Goal: Transaction & Acquisition: Purchase product/service

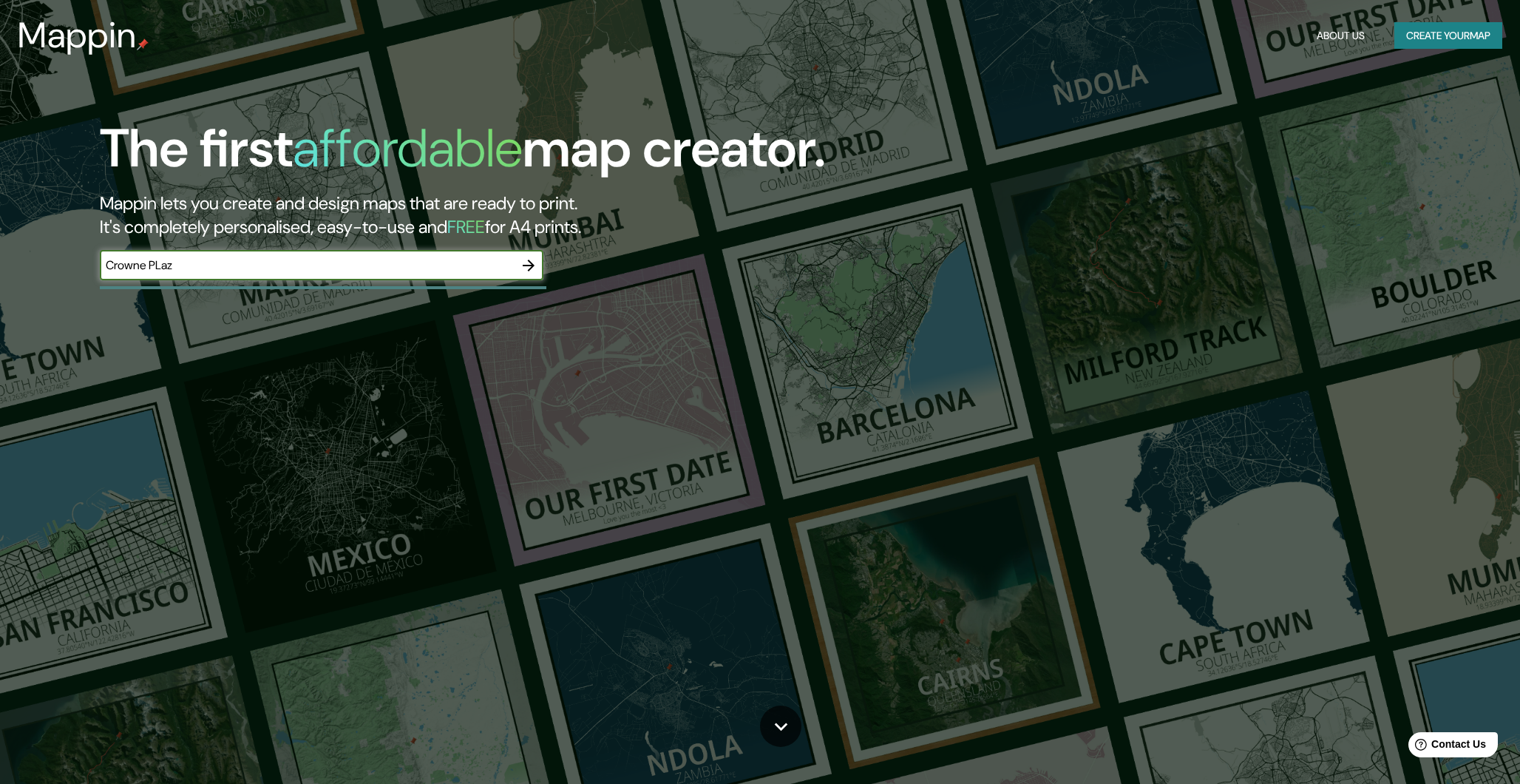
type input "Crowne PLaza"
paste input "[STREET_ADDRESS][PERSON_NAME][PERSON_NAME]."
type input "[STREET_ADDRESS][PERSON_NAME][PERSON_NAME]."
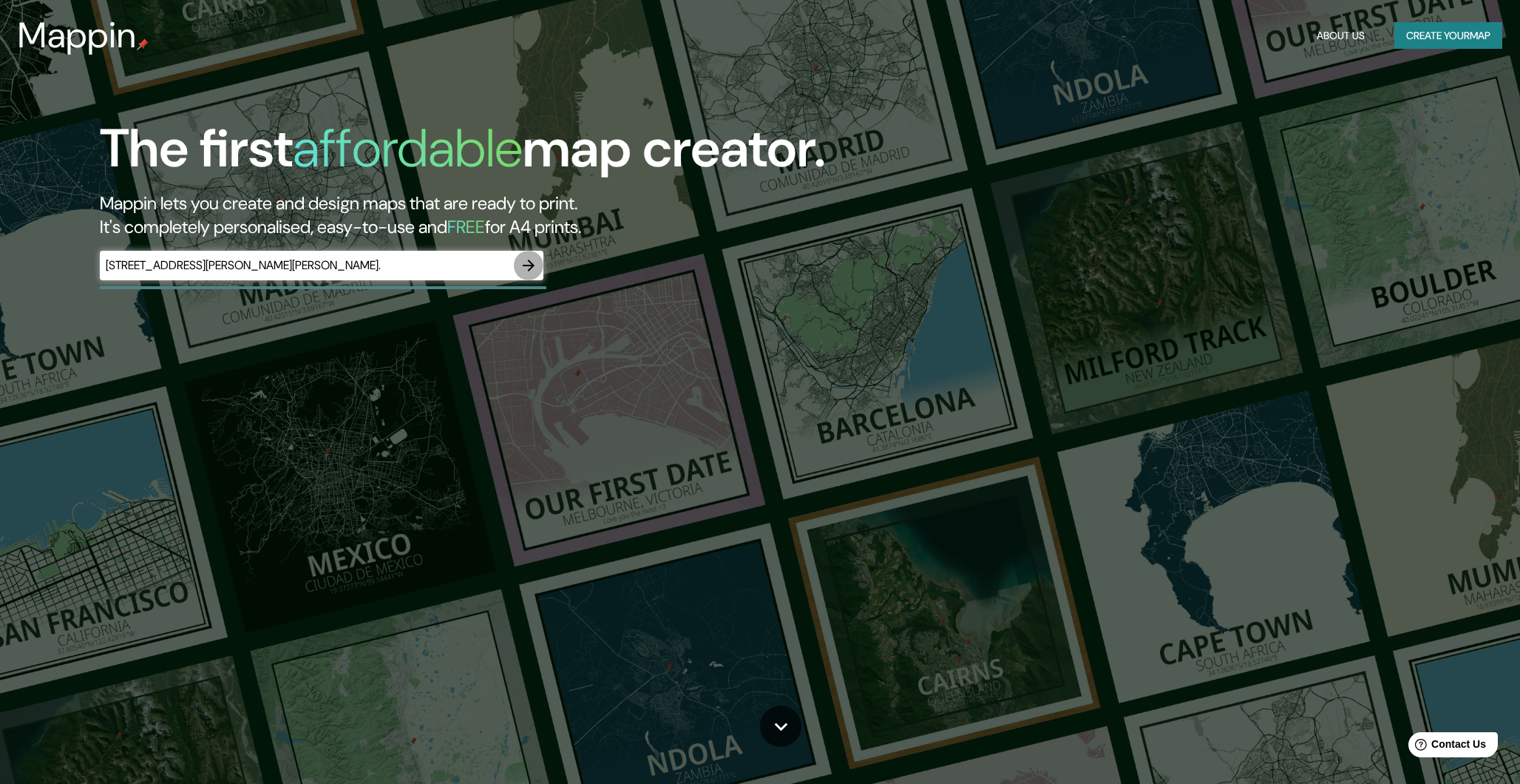
click at [531, 264] on icon "button" at bounding box center [529, 266] width 12 height 12
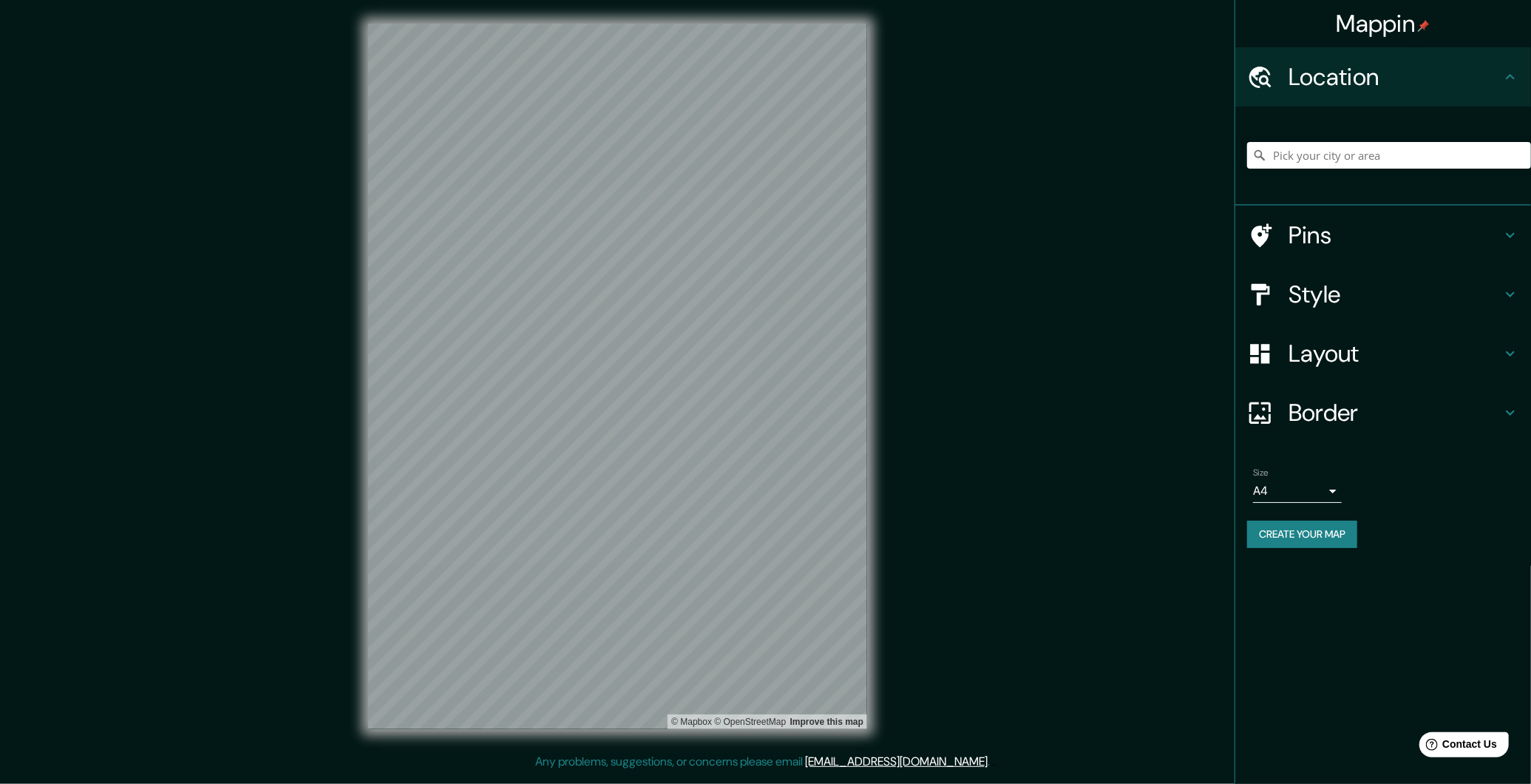
click at [1500, 73] on h4 "Location" at bounding box center [1395, 77] width 213 height 30
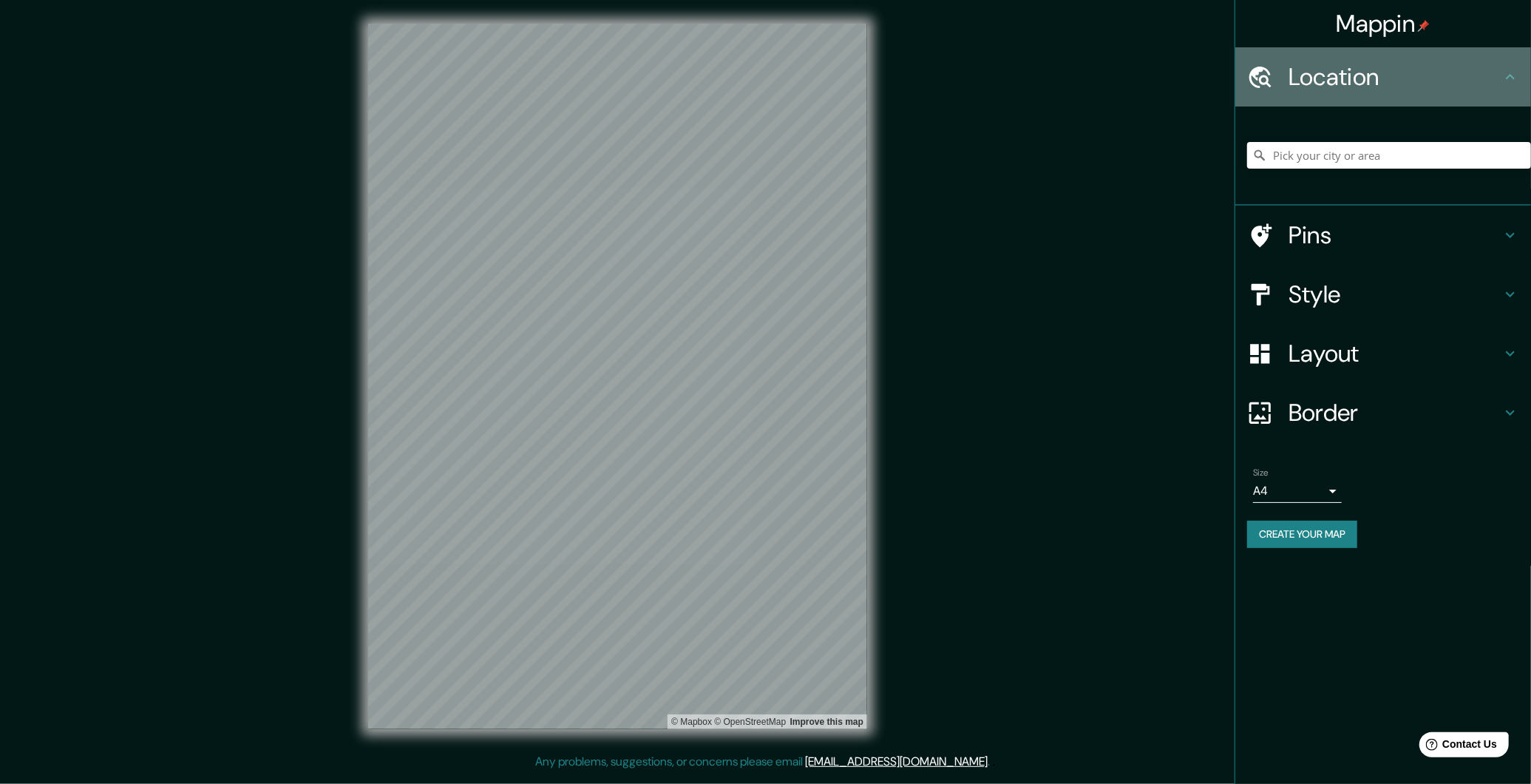
click at [1379, 84] on h4 "Location" at bounding box center [1395, 77] width 213 height 30
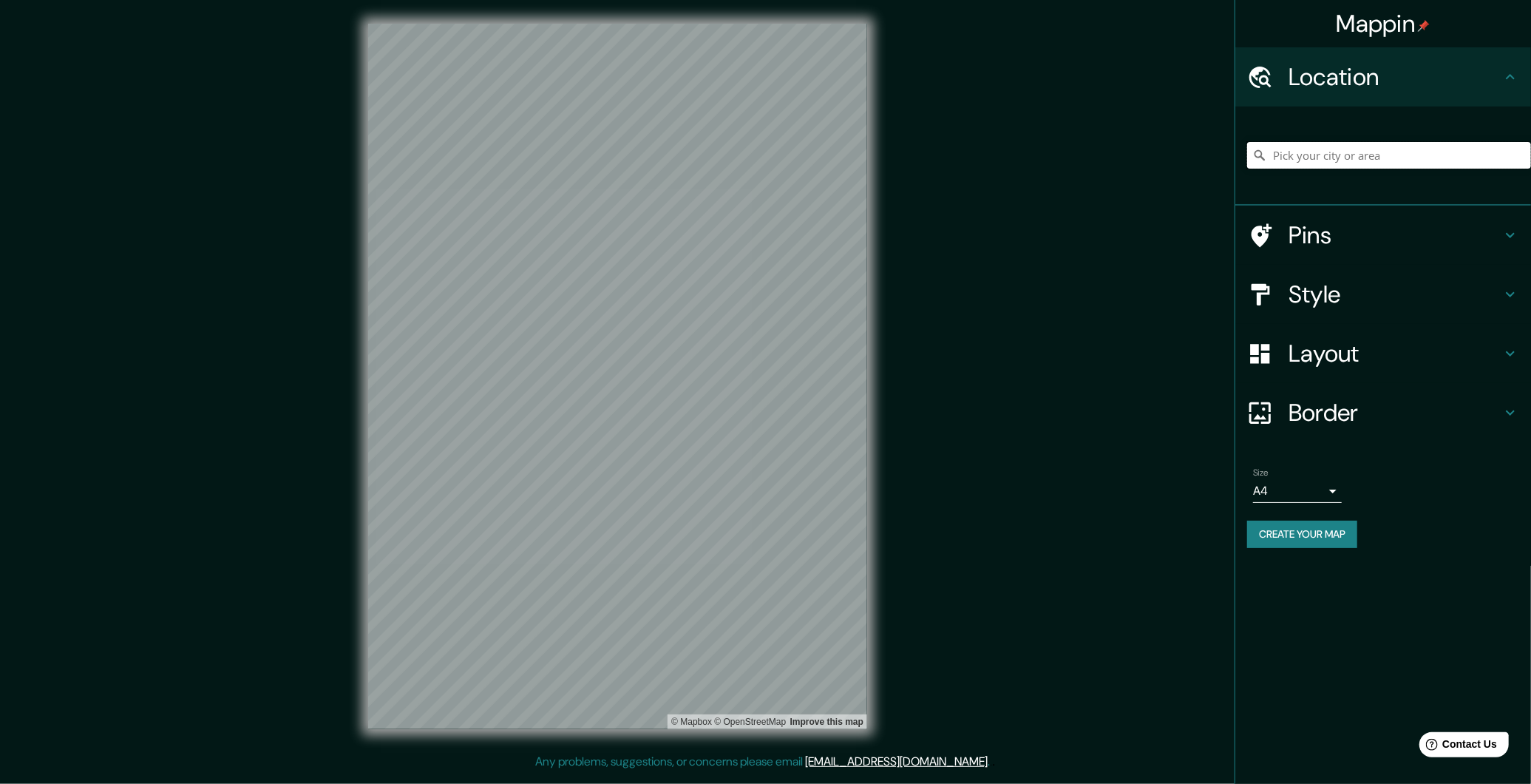
click at [1356, 159] on input "Pick your city or area" at bounding box center [1389, 155] width 284 height 27
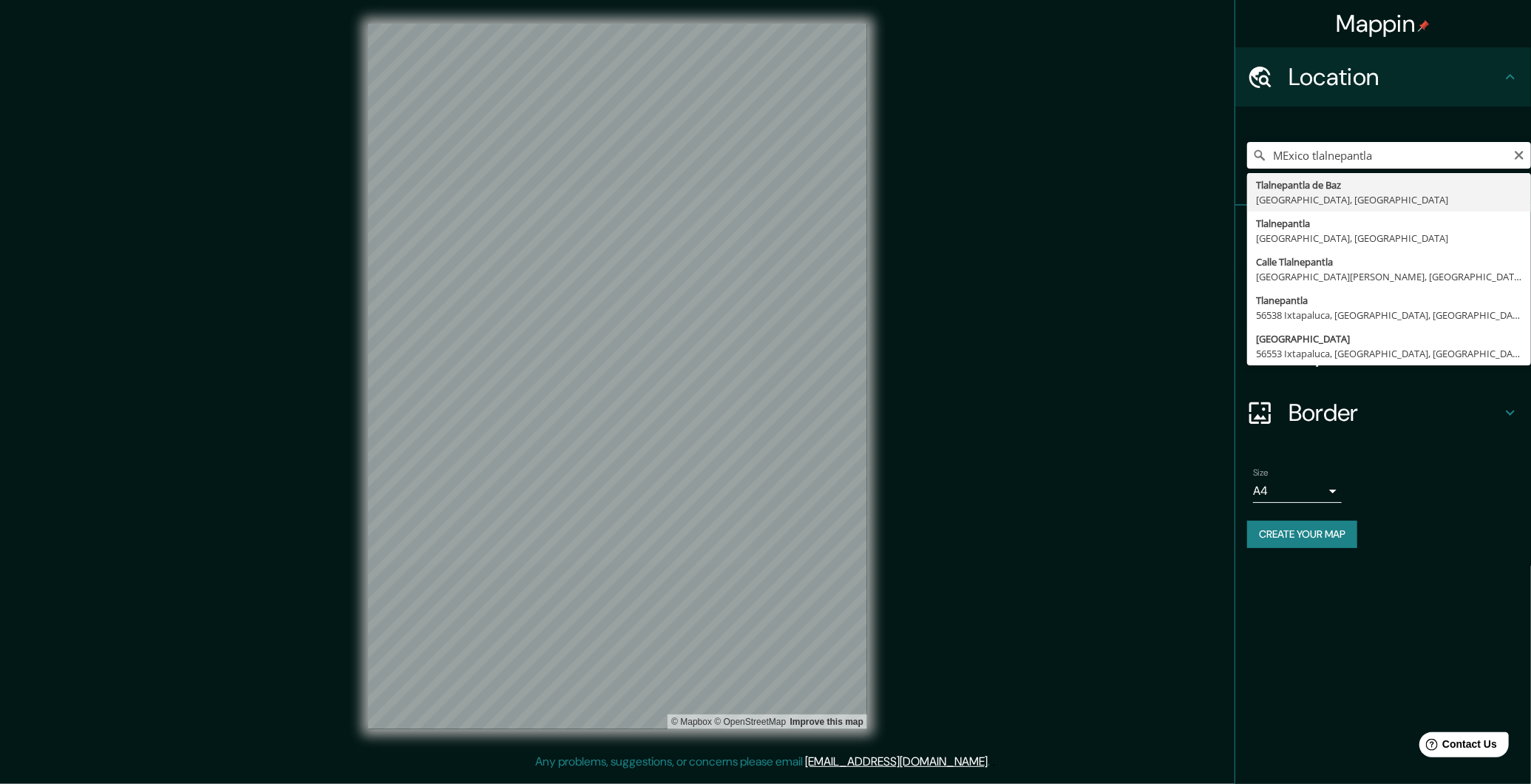
type input "Tlalnepantla de Baz, [GEOGRAPHIC_DATA], [GEOGRAPHIC_DATA]"
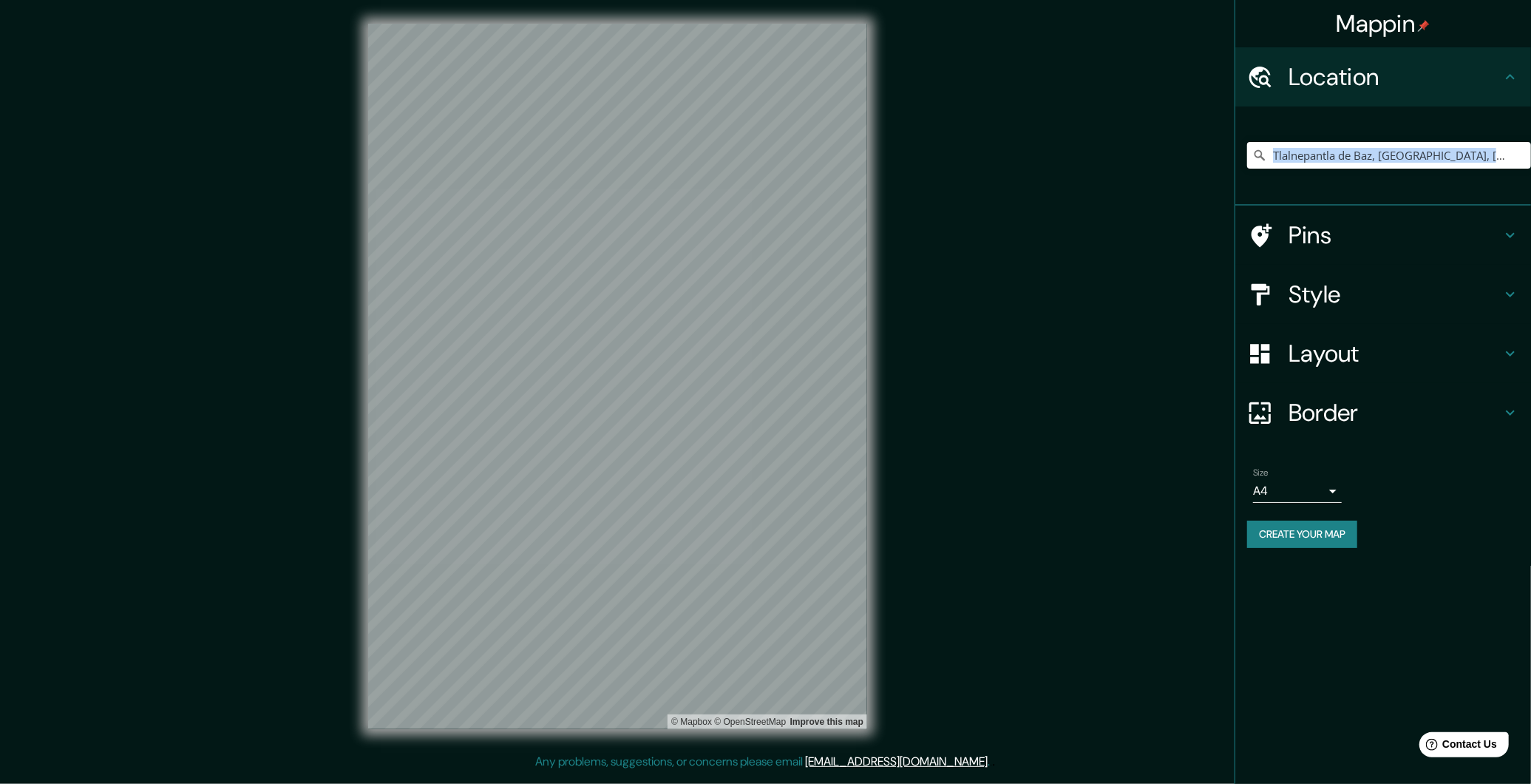
click at [1328, 192] on div "Tlalnepantla de Baz, [GEOGRAPHIC_DATA], [GEOGRAPHIC_DATA]" at bounding box center [1383, 156] width 296 height 99
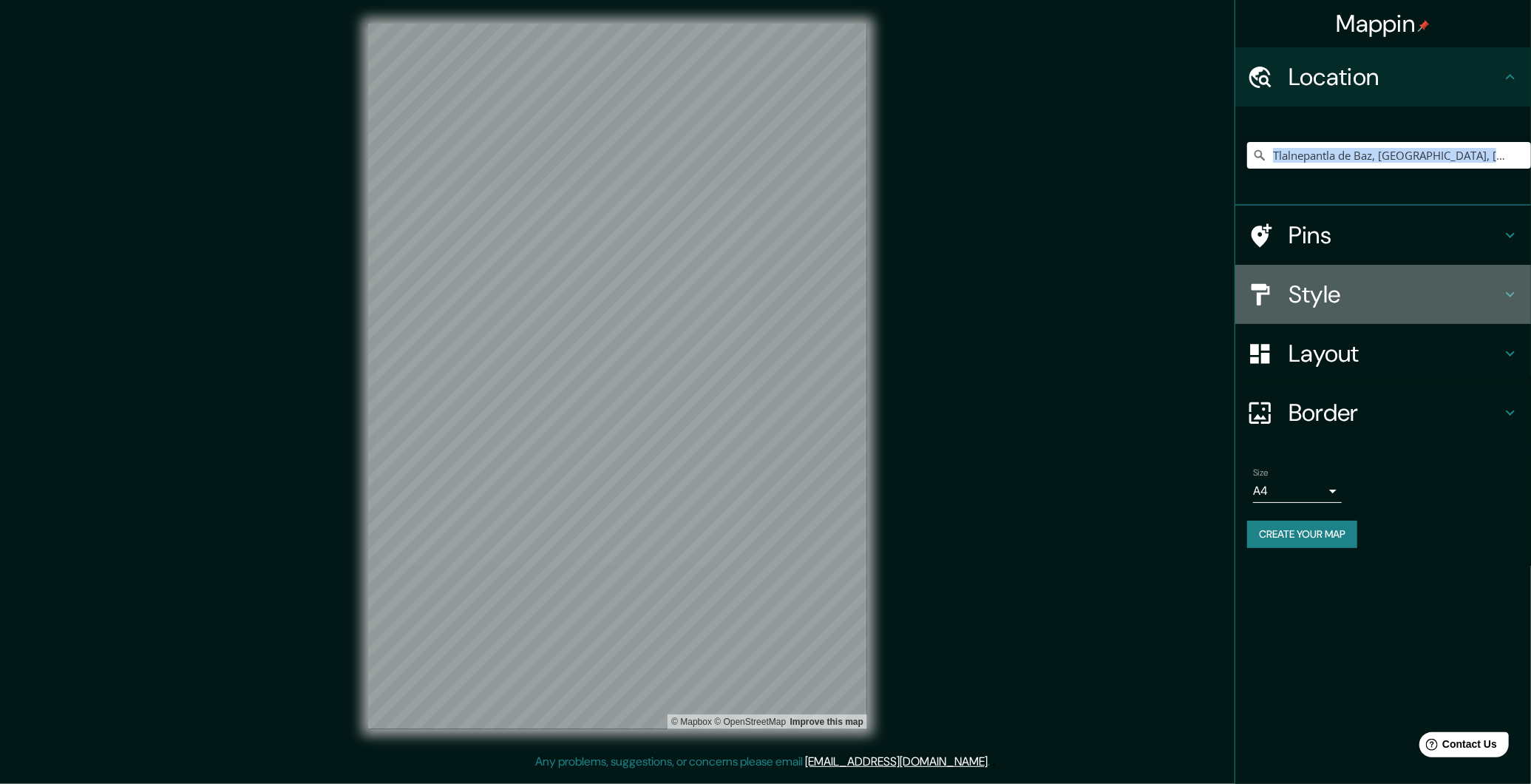
click at [1507, 291] on icon at bounding box center [1510, 294] width 18 height 18
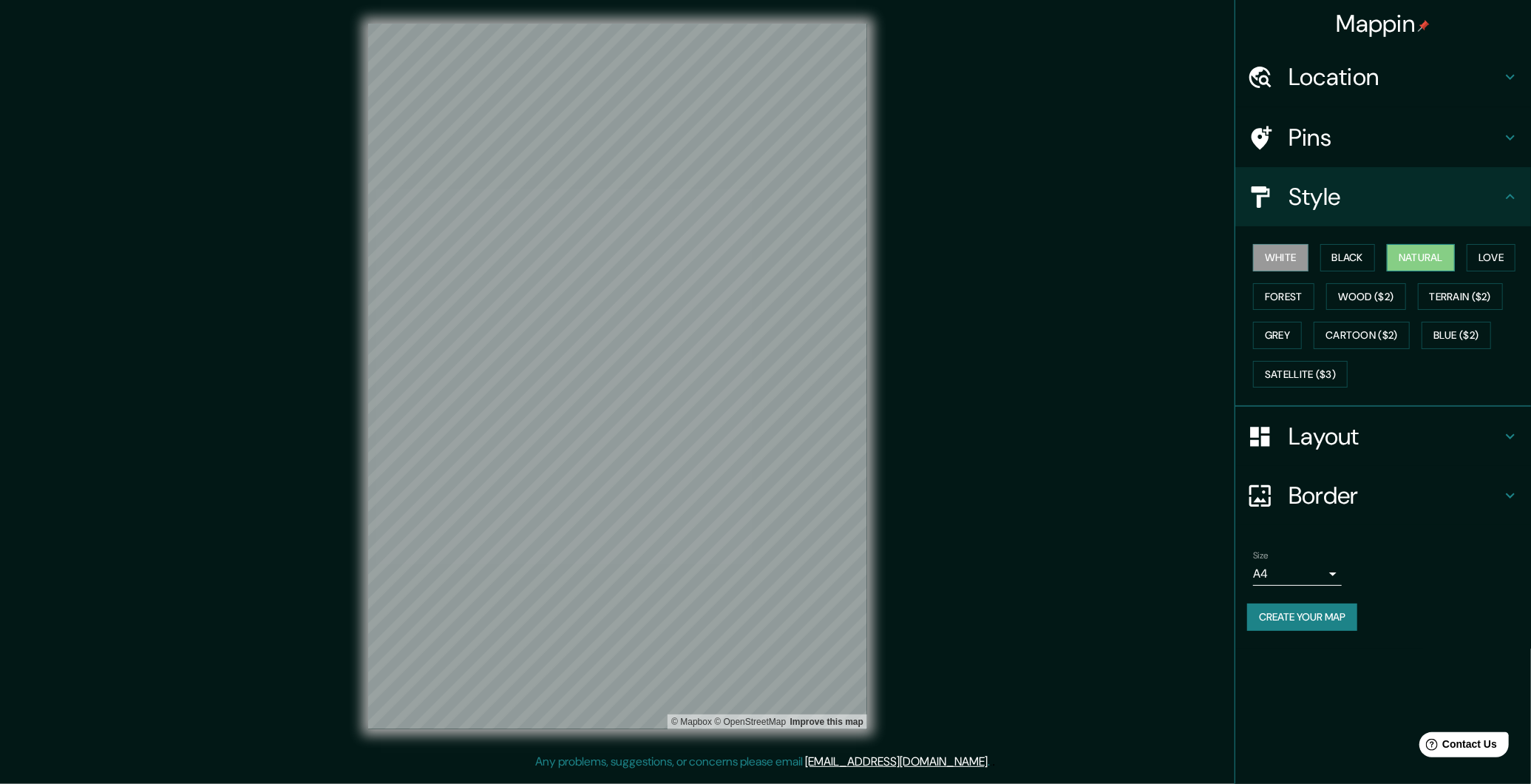
click at [1406, 262] on button "Natural" at bounding box center [1421, 257] width 68 height 27
click at [1496, 255] on button "Love" at bounding box center [1491, 257] width 49 height 27
click at [1282, 294] on button "Forest" at bounding box center [1283, 297] width 61 height 27
click at [1345, 291] on button "Wood ($2)" at bounding box center [1366, 297] width 80 height 27
click at [1271, 329] on button "Grey" at bounding box center [1277, 335] width 49 height 27
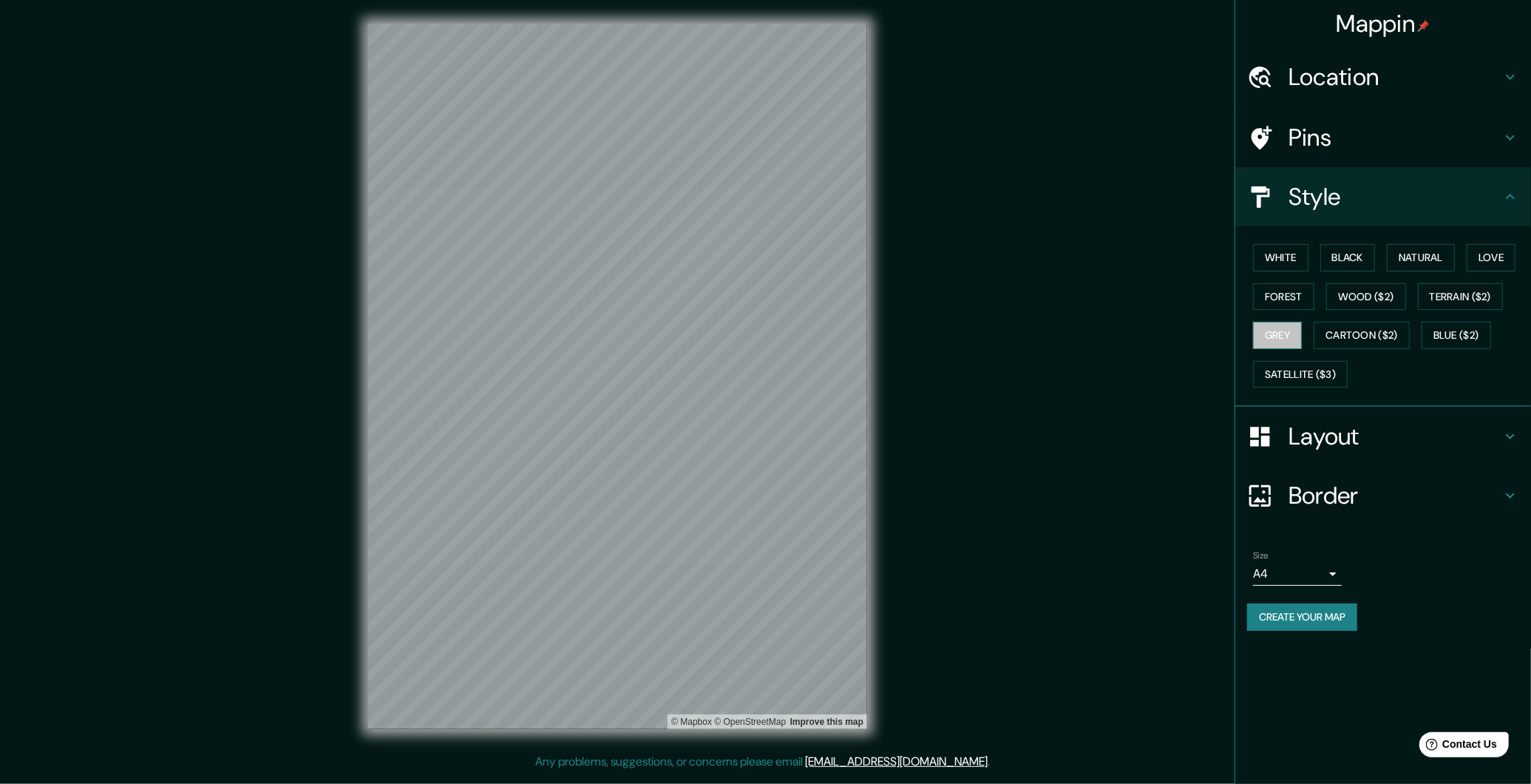
click at [1271, 329] on button "Grey" at bounding box center [1277, 335] width 49 height 27
click at [1280, 263] on button "White" at bounding box center [1280, 257] width 55 height 27
click at [1357, 257] on button "Black" at bounding box center [1348, 257] width 55 height 27
click at [1420, 256] on button "Natural" at bounding box center [1421, 257] width 68 height 27
click at [1515, 436] on icon at bounding box center [1510, 436] width 18 height 18
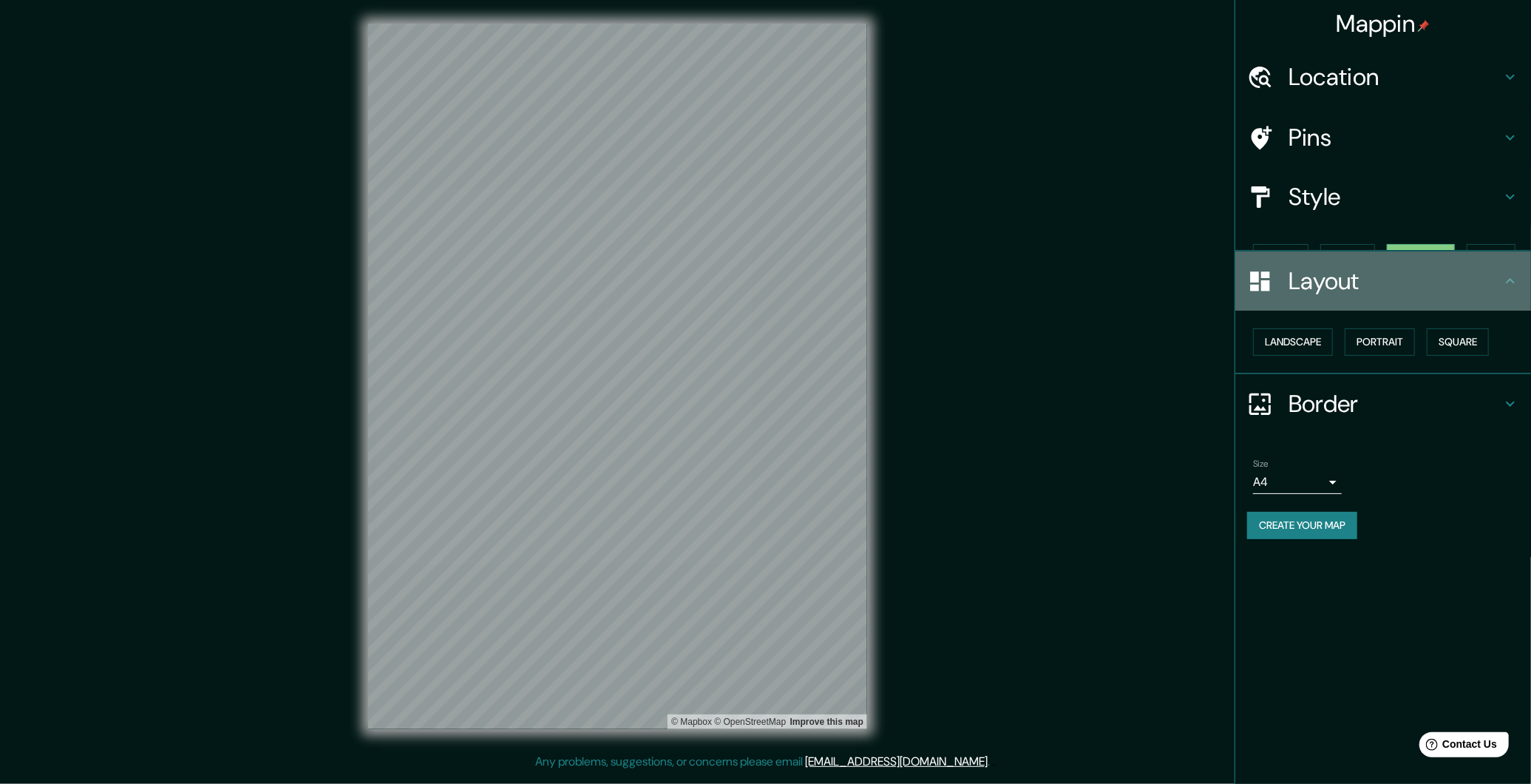
click at [1515, 290] on icon at bounding box center [1510, 281] width 18 height 18
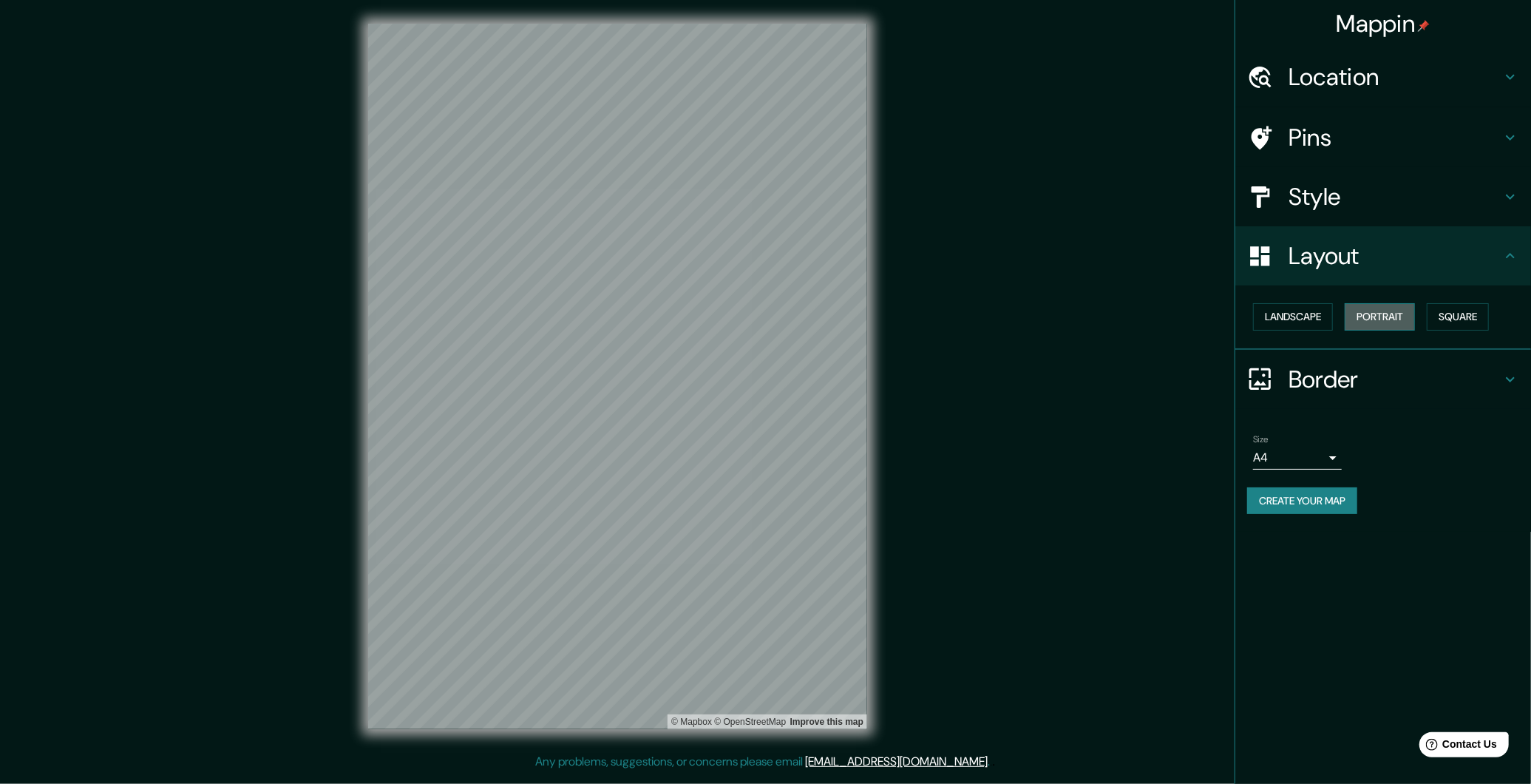
click at [1348, 310] on button "Portrait" at bounding box center [1379, 317] width 70 height 27
click at [1380, 318] on button "Portrait" at bounding box center [1379, 317] width 70 height 27
drag, startPoint x: 1472, startPoint y: 305, endPoint x: 1470, endPoint y: 313, distance: 8.2
click at [1471, 307] on button "Square" at bounding box center [1458, 317] width 62 height 27
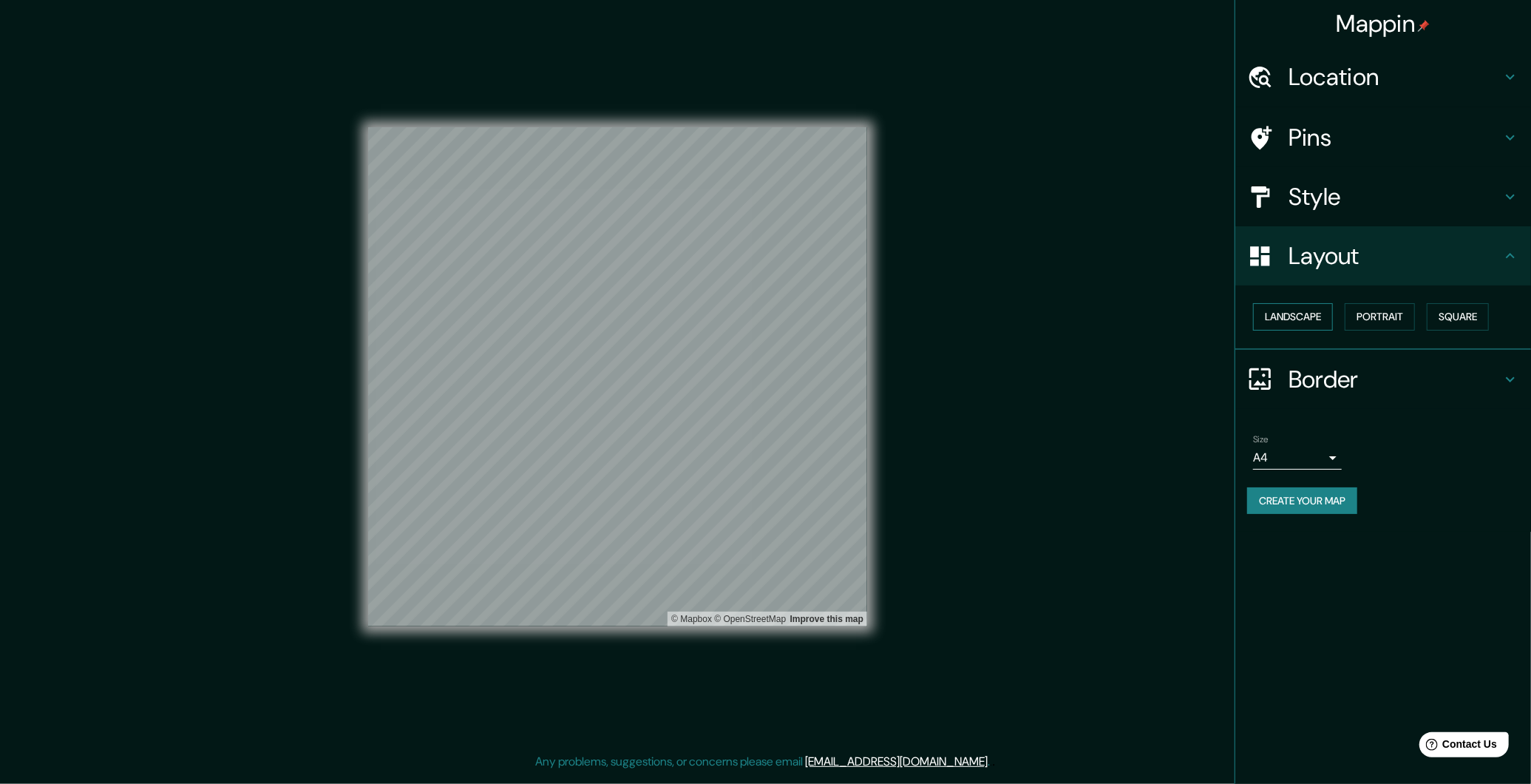
click at [1300, 314] on button "Landscape" at bounding box center [1293, 317] width 80 height 27
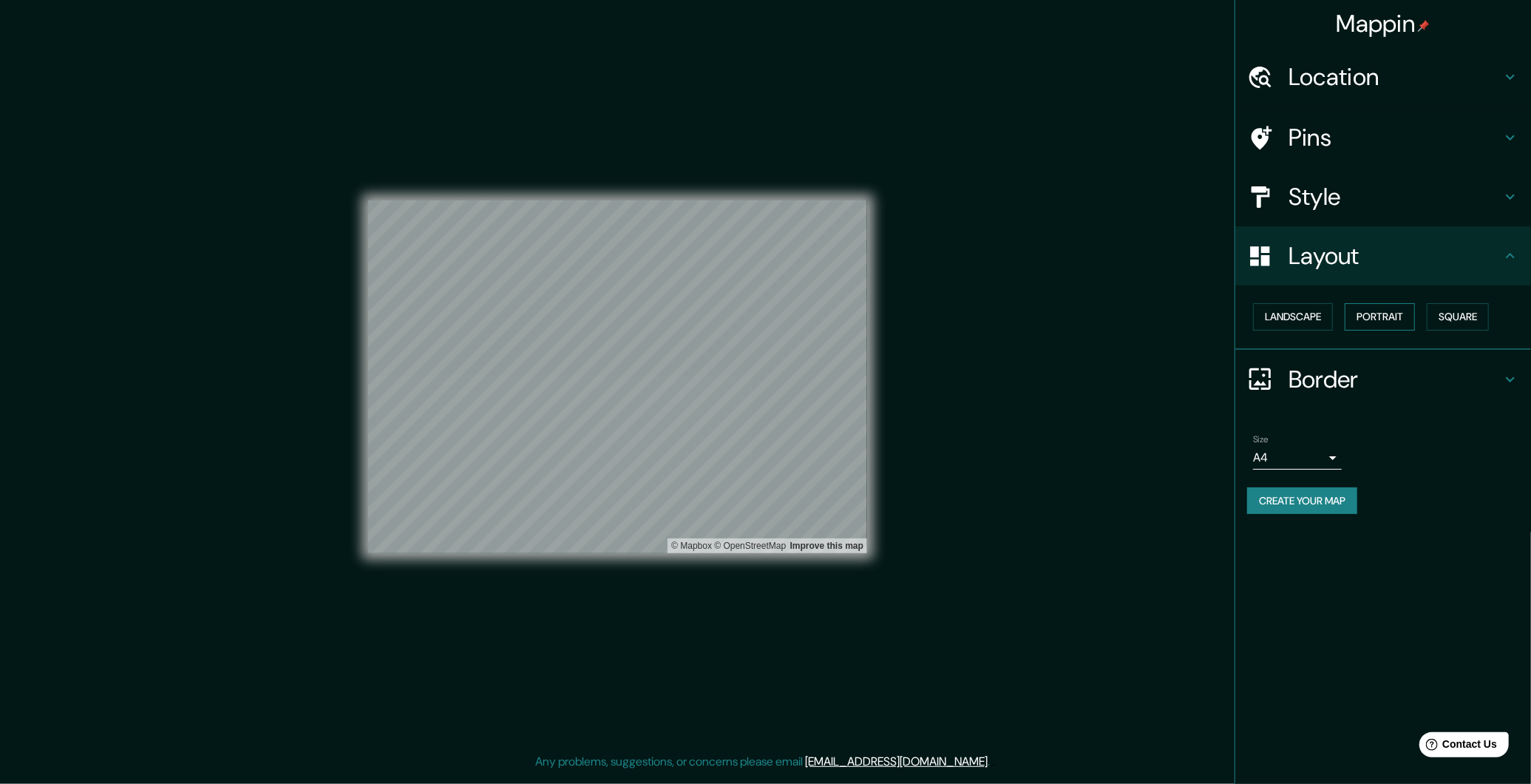
click at [1391, 320] on button "Portrait" at bounding box center [1379, 317] width 70 height 27
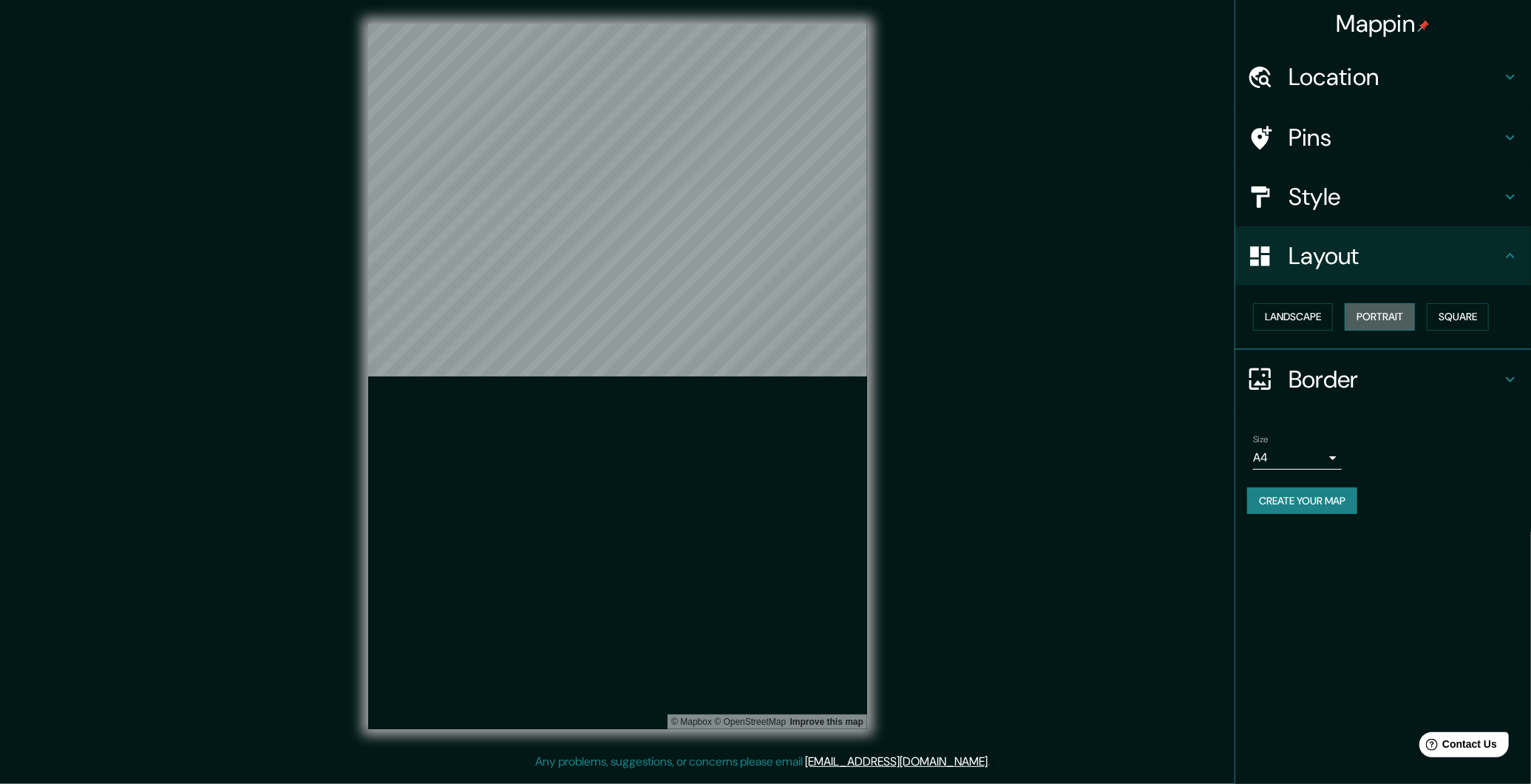
click at [1391, 320] on button "Portrait" at bounding box center [1379, 317] width 70 height 27
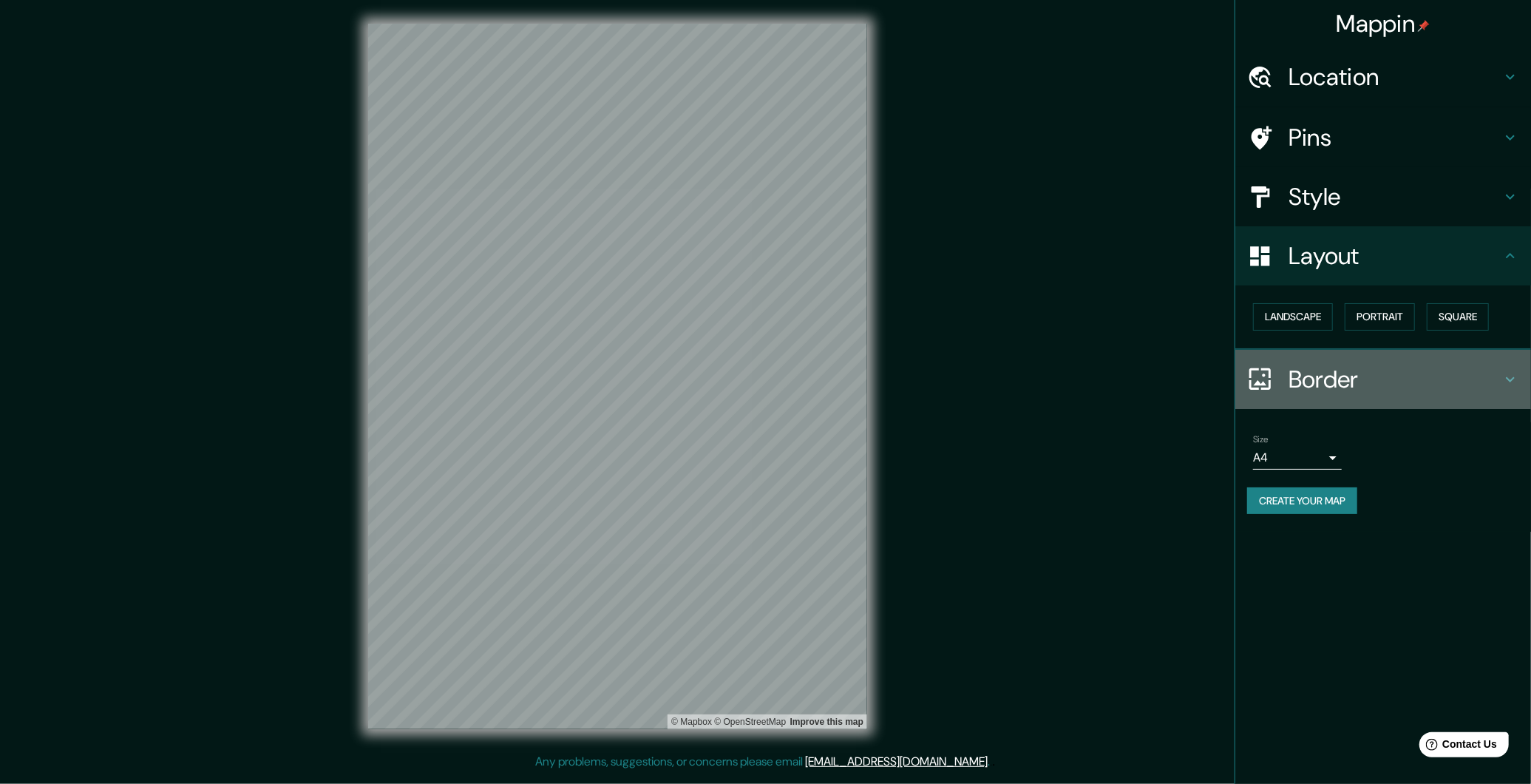
click at [1505, 379] on icon at bounding box center [1510, 379] width 18 height 18
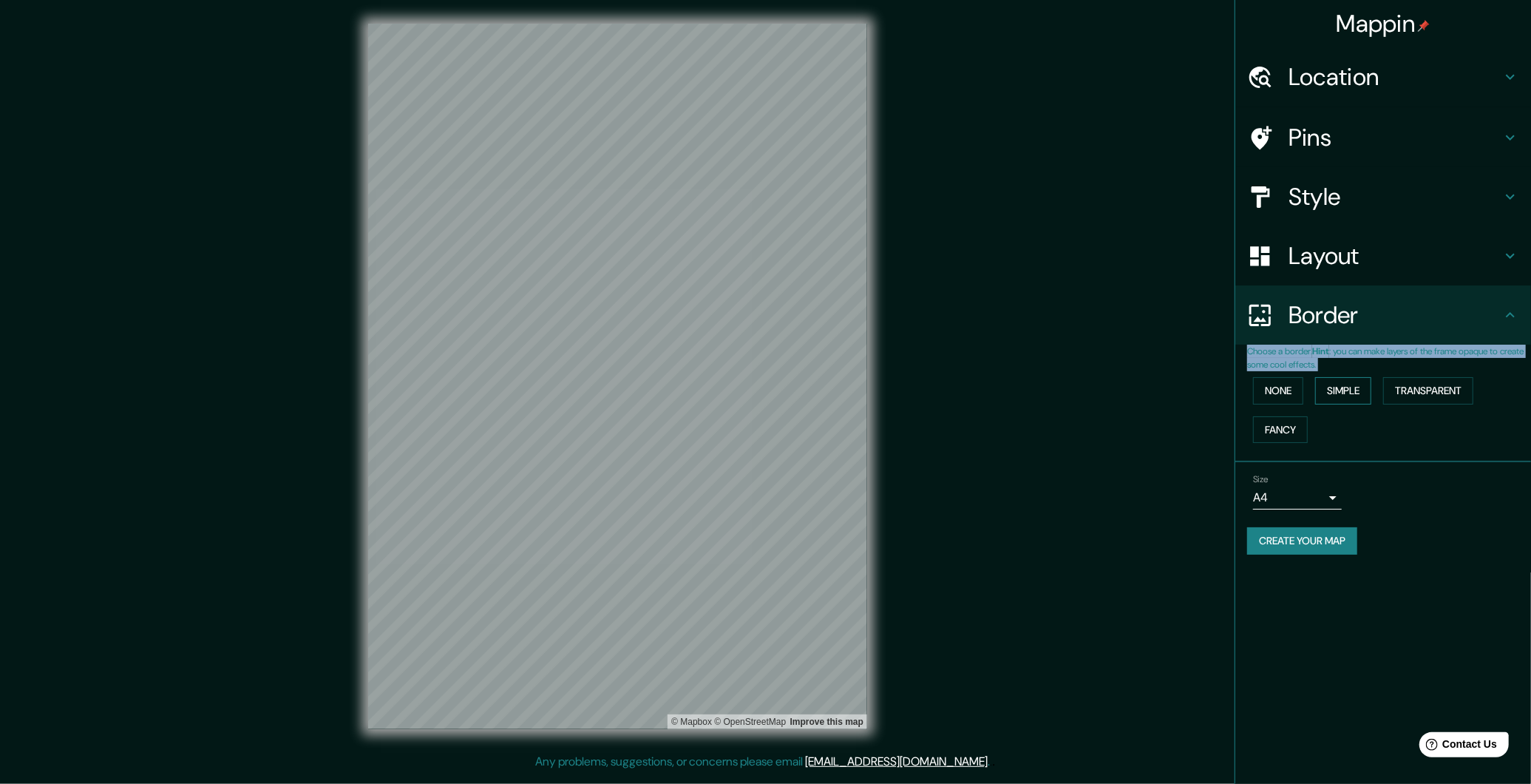
click at [1347, 388] on button "Simple" at bounding box center [1343, 391] width 56 height 27
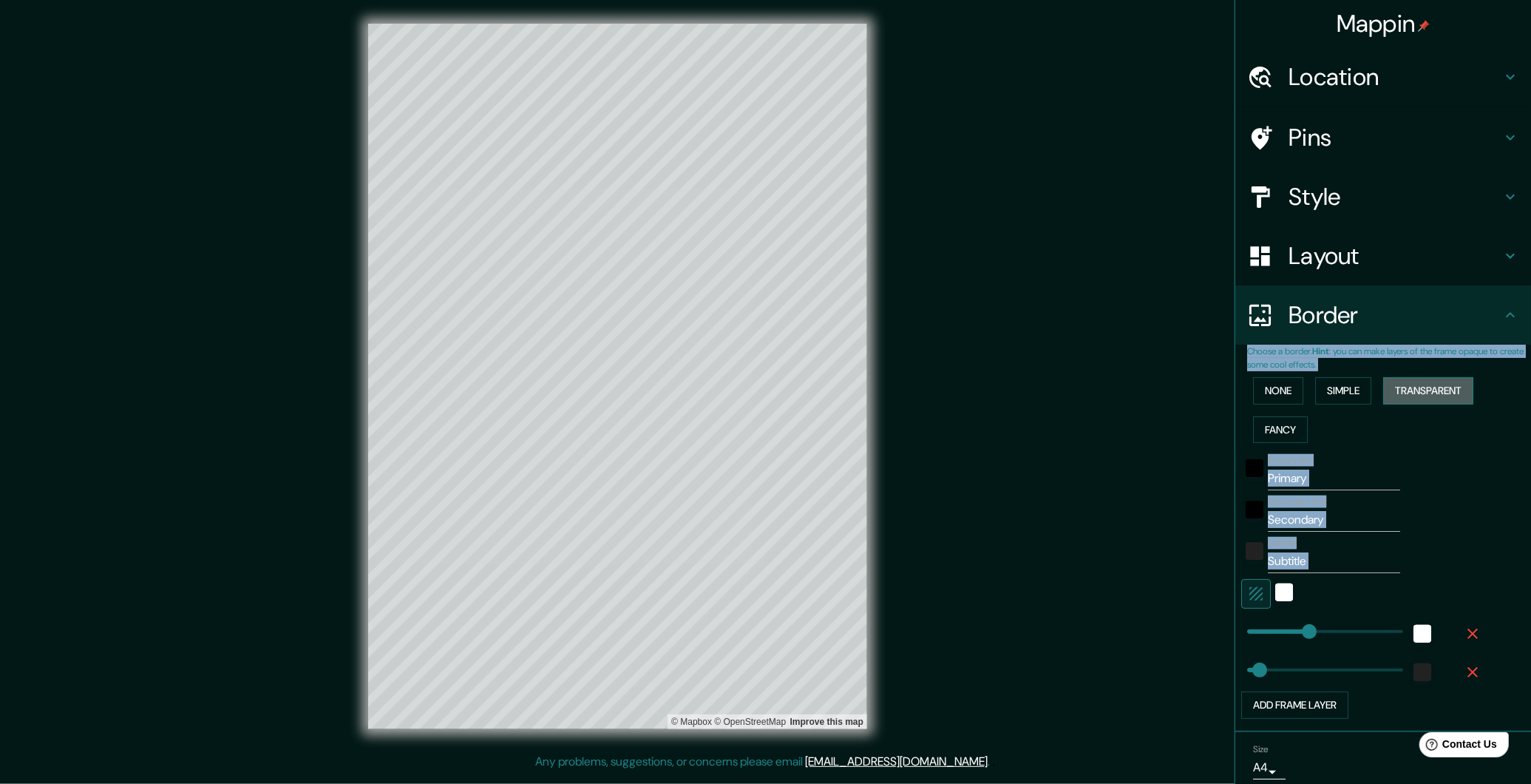
click at [1434, 393] on button "Transparent" at bounding box center [1428, 391] width 90 height 27
click at [1272, 420] on button "Fancy" at bounding box center [1280, 430] width 55 height 27
click at [1277, 393] on button "None" at bounding box center [1278, 391] width 50 height 27
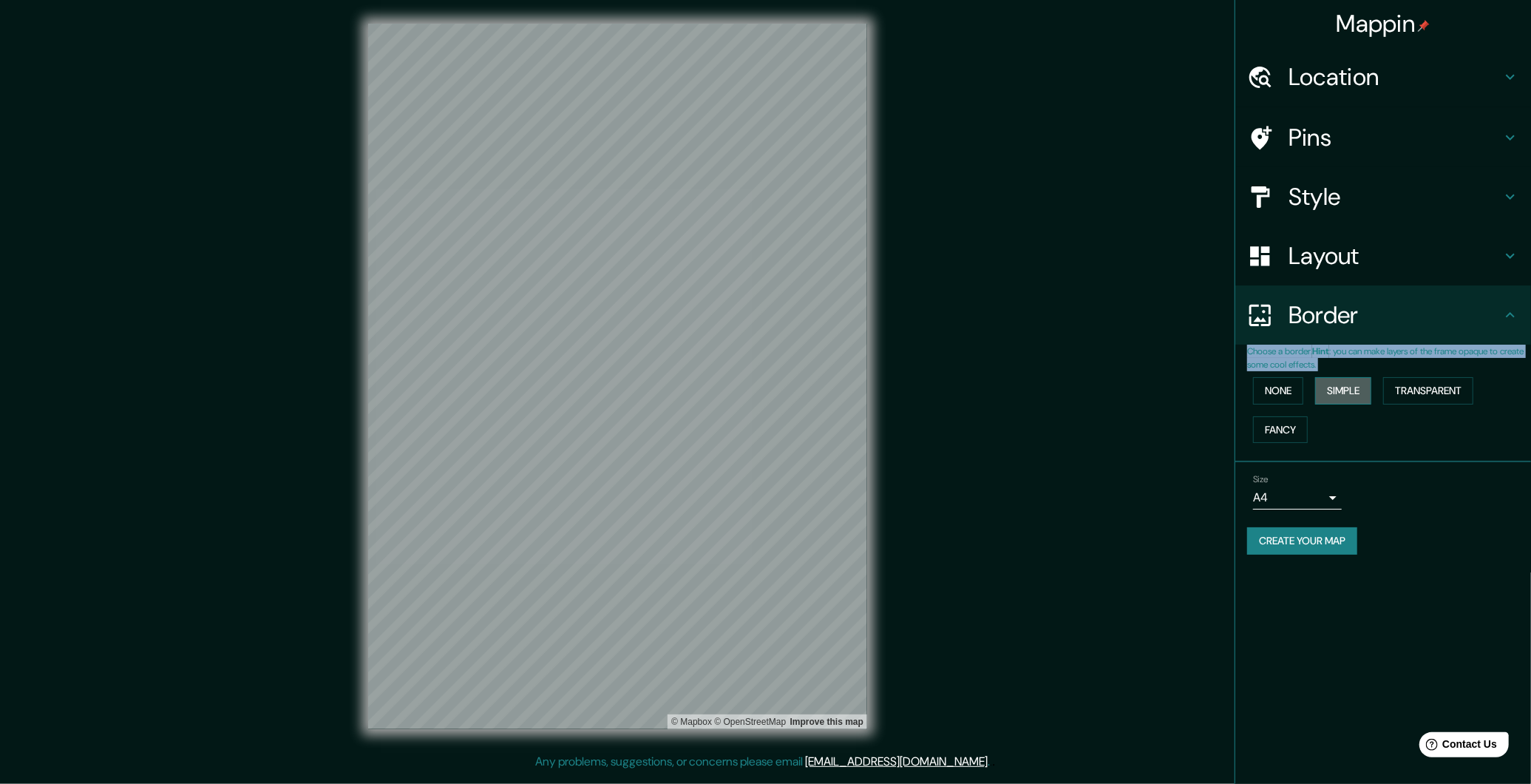
click at [1348, 396] on button "Simple" at bounding box center [1343, 391] width 56 height 27
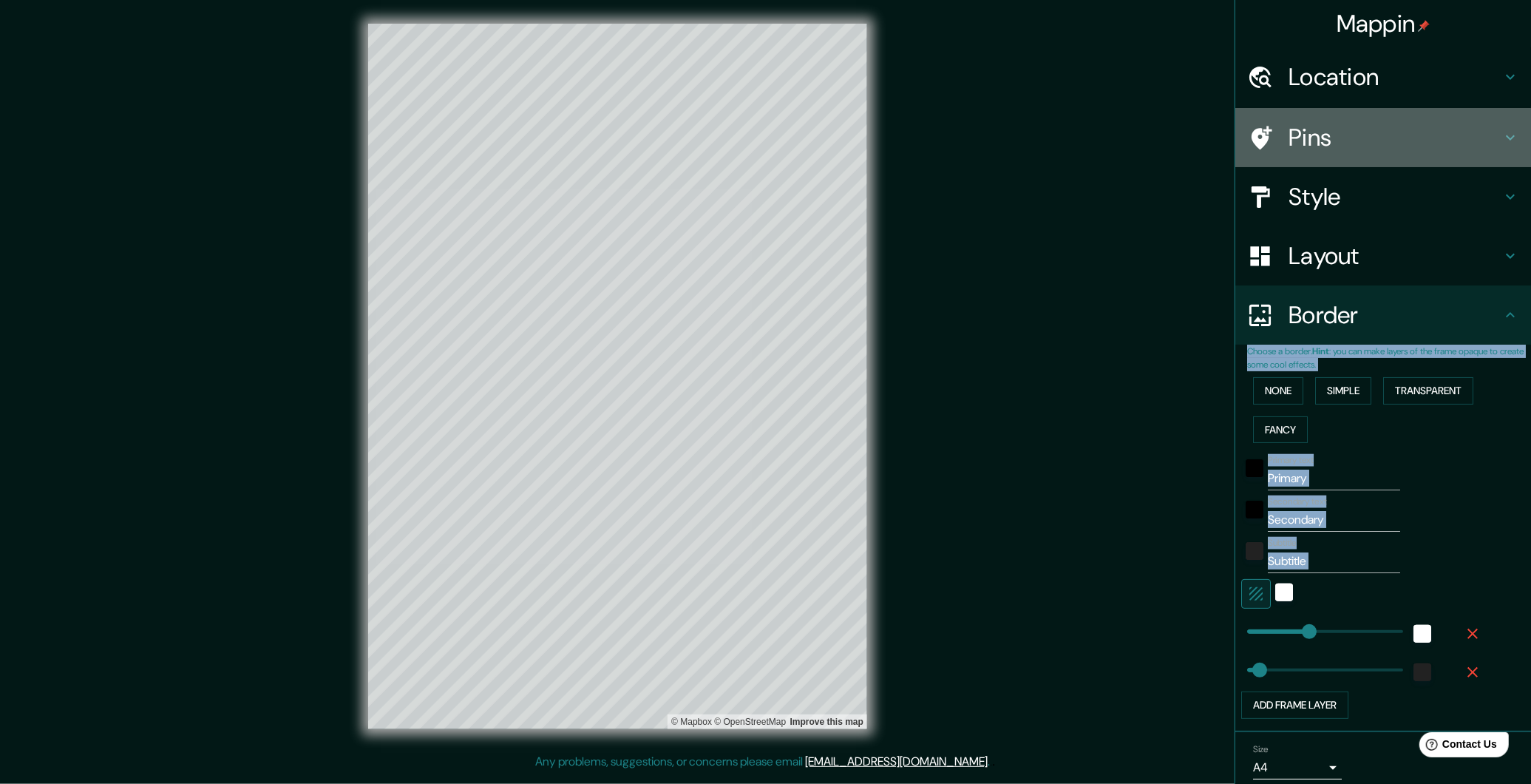
click at [1506, 138] on icon at bounding box center [1510, 138] width 9 height 5
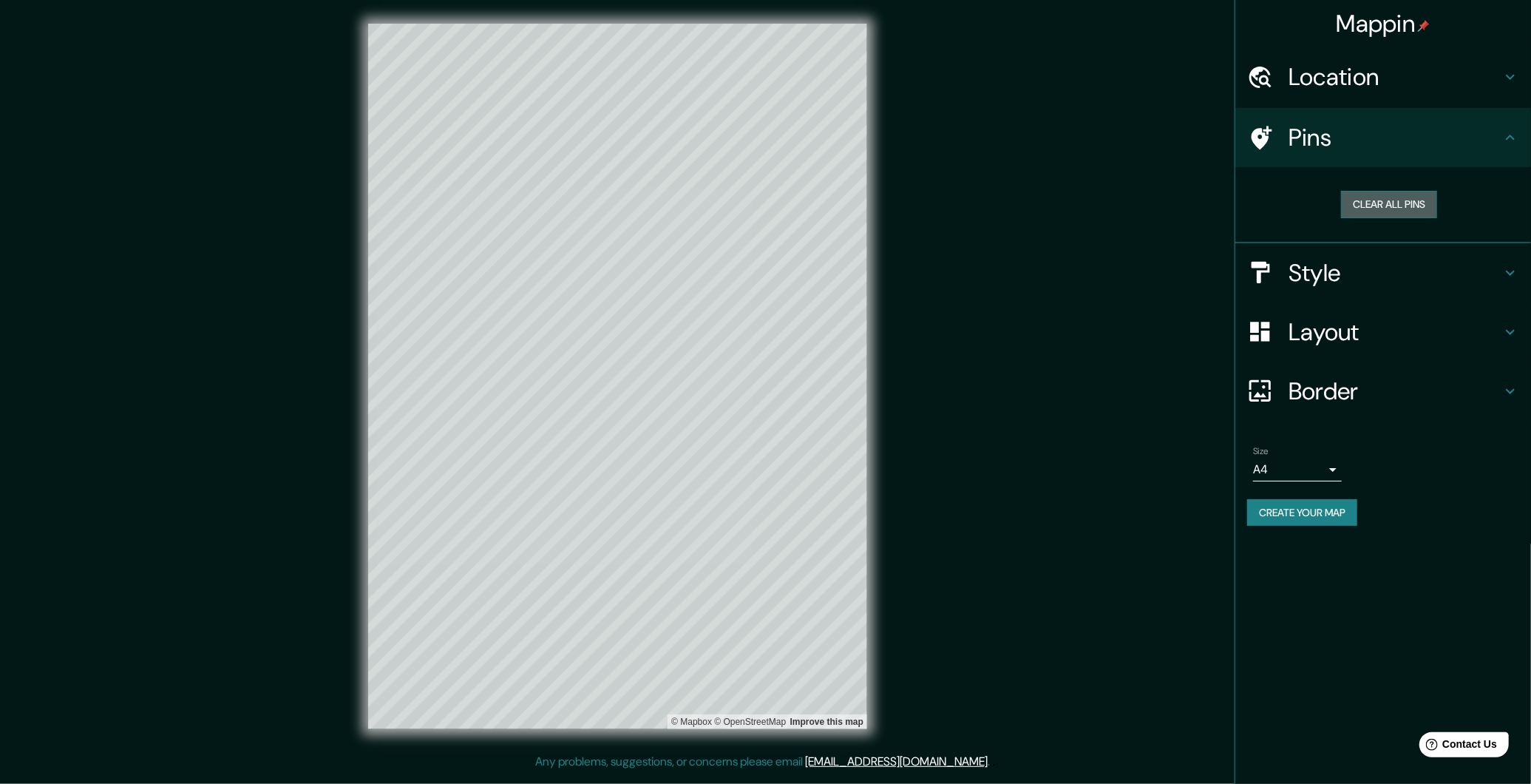
click at [1377, 205] on button "Clear all pins" at bounding box center [1389, 204] width 96 height 27
drag, startPoint x: 1505, startPoint y: 132, endPoint x: 1495, endPoint y: 143, distance: 14.9
click at [1505, 132] on icon at bounding box center [1510, 138] width 18 height 18
click at [1502, 277] on icon at bounding box center [1510, 273] width 18 height 18
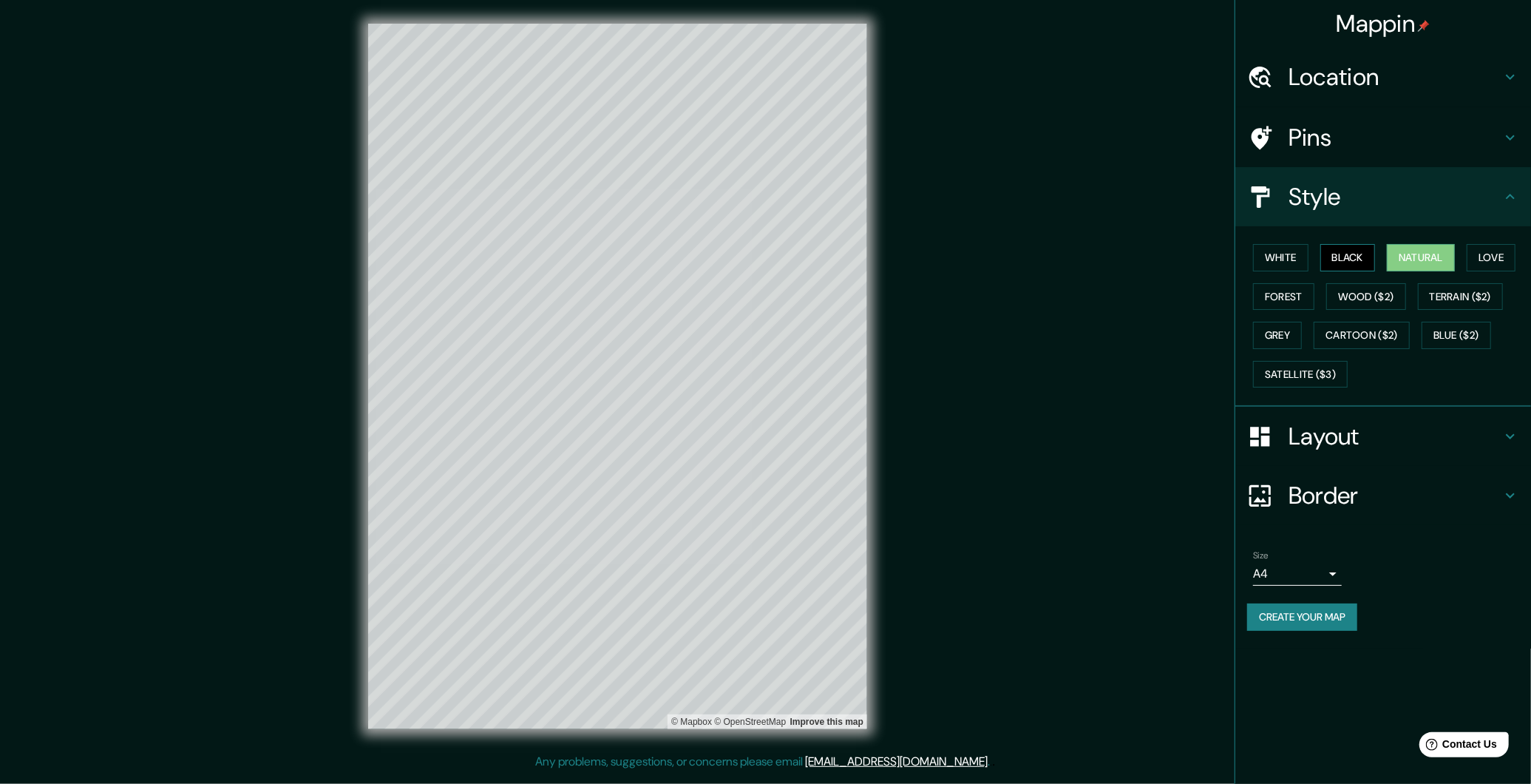
click at [1334, 249] on button "Black" at bounding box center [1348, 257] width 55 height 27
click at [1302, 259] on button "White" at bounding box center [1280, 257] width 55 height 27
click at [1416, 260] on button "Natural" at bounding box center [1421, 257] width 68 height 27
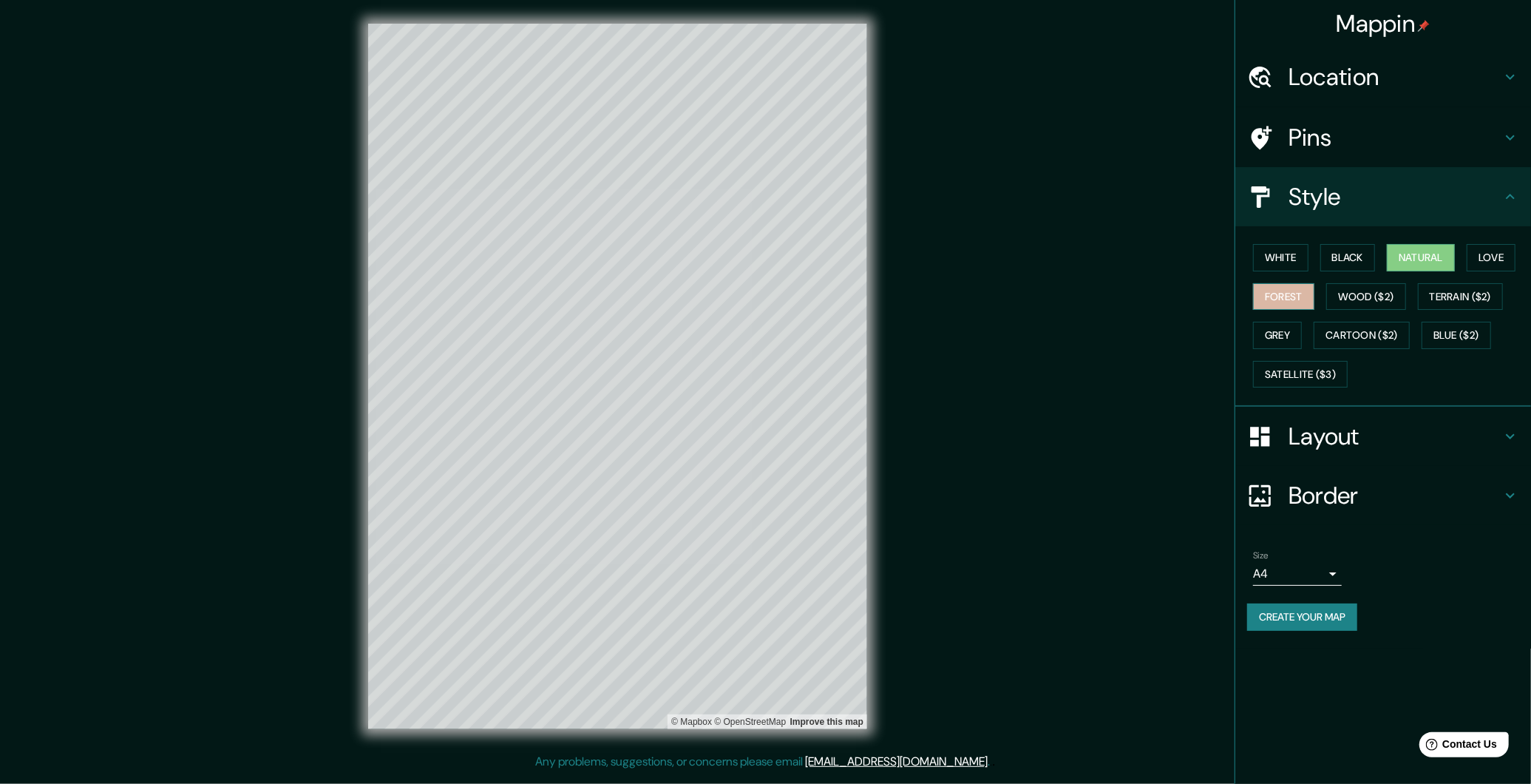
click at [1295, 286] on button "Forest" at bounding box center [1283, 297] width 61 height 27
click at [1285, 334] on button "Grey" at bounding box center [1277, 335] width 49 height 27
